Goal: Information Seeking & Learning: Understand process/instructions

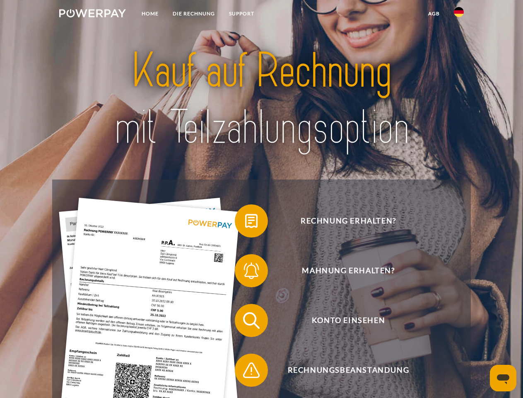
click at [92, 14] on img at bounding box center [92, 13] width 67 height 8
click at [459, 14] on img at bounding box center [459, 12] width 10 height 10
click at [434, 14] on link "agb" at bounding box center [434, 13] width 26 height 15
click at [245, 222] on span at bounding box center [238, 220] width 41 height 41
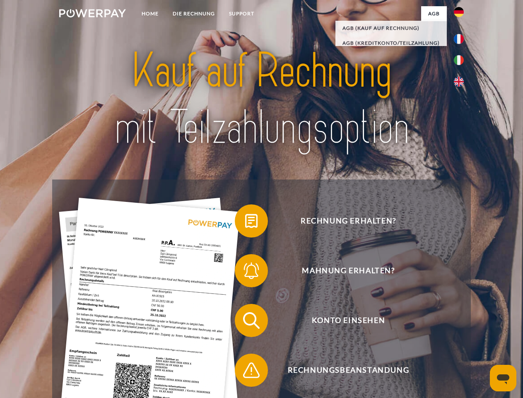
click at [245, 272] on span at bounding box center [238, 270] width 41 height 41
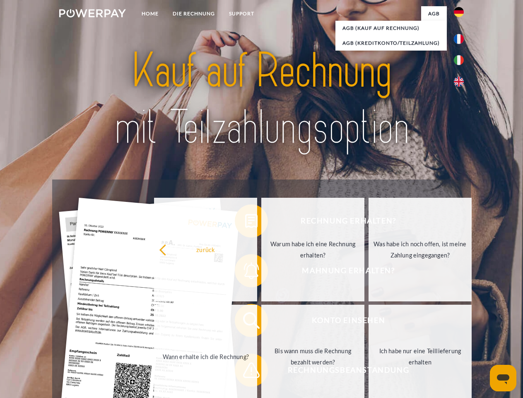
click at [261, 322] on link "Bis wann muss die Rechnung bezahlt werden?" at bounding box center [312, 356] width 103 height 104
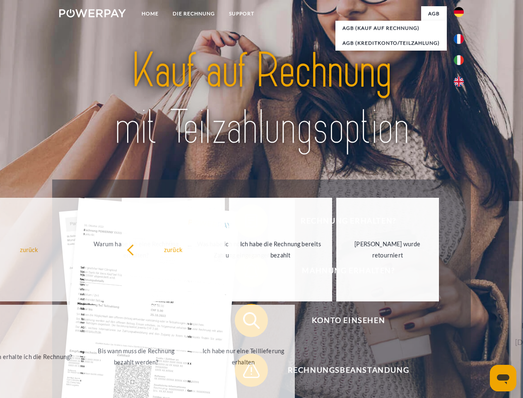
click at [245, 372] on span at bounding box center [238, 369] width 41 height 41
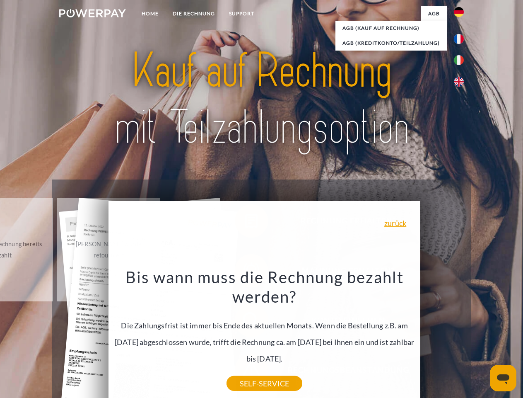
click at [503, 378] on icon "Messaging-Fenster öffnen" at bounding box center [503, 379] width 12 height 10
